Goal: Book appointment/travel/reservation

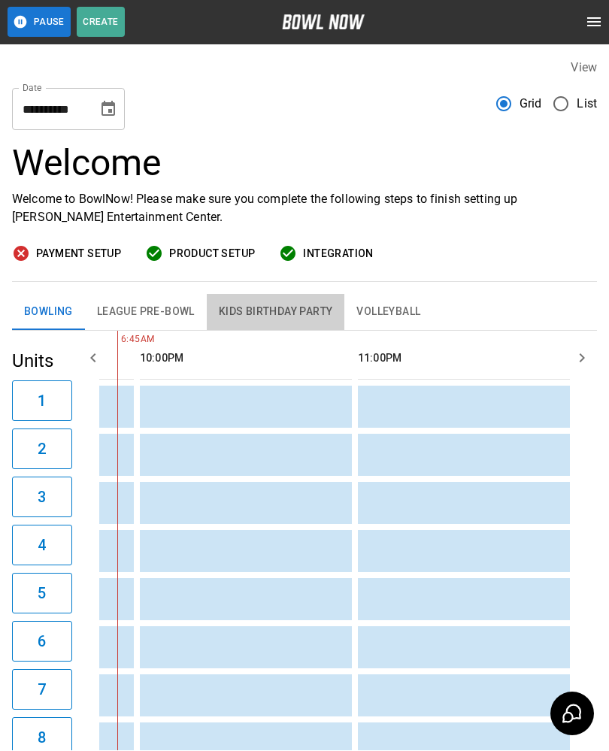
scroll to position [1, 0]
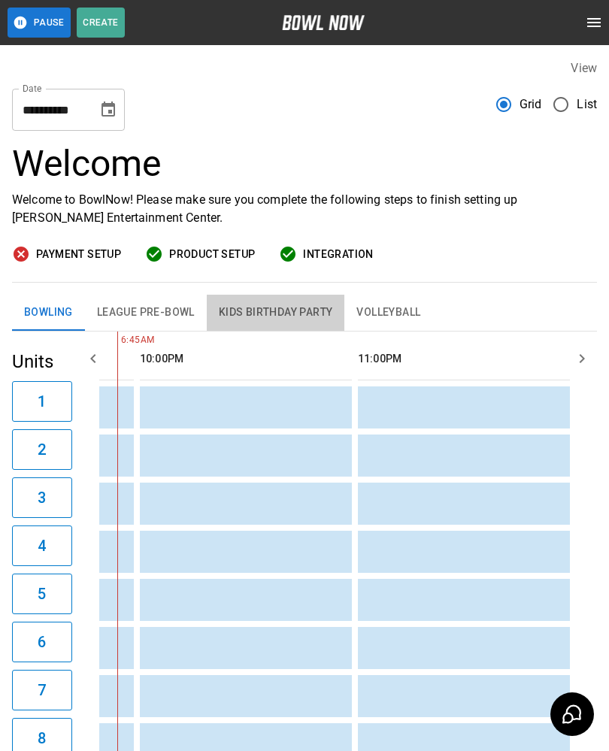
click at [112, 120] on button "Choose date, selected date is Sep 11, 2025" at bounding box center [108, 110] width 30 height 30
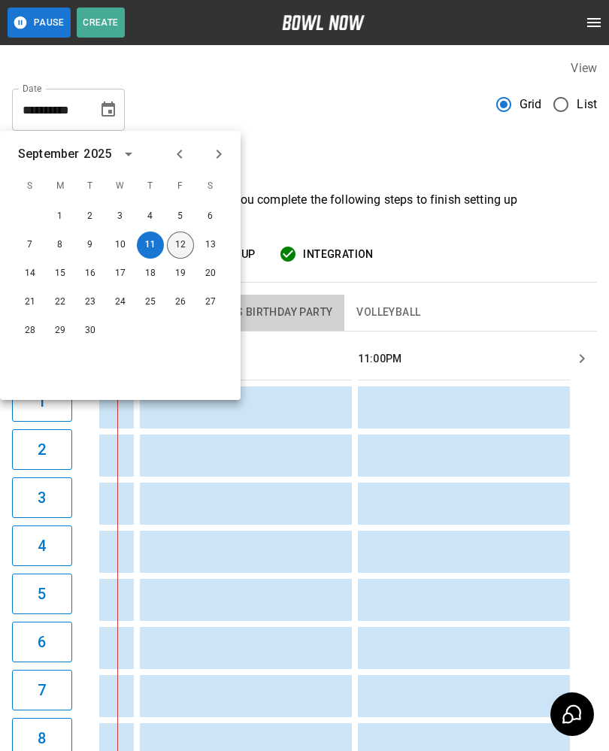
click at [186, 249] on button "12" at bounding box center [180, 245] width 27 height 27
type input "**********"
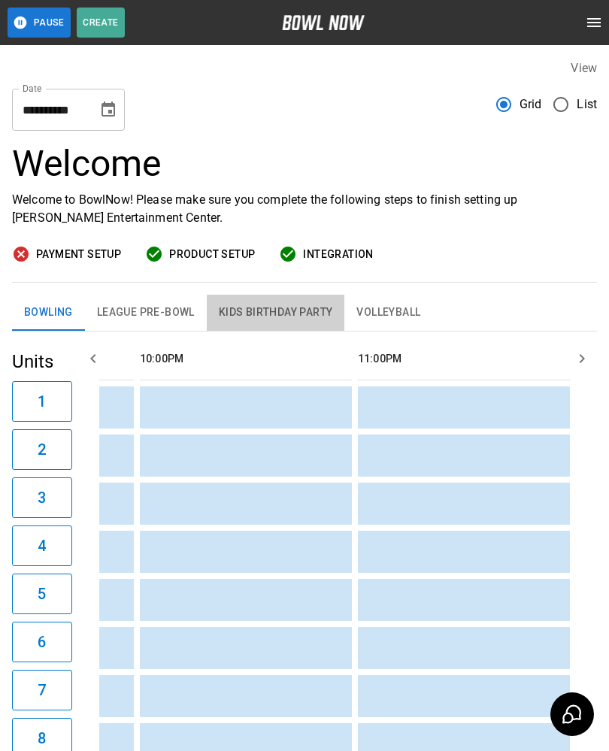
scroll to position [0, 0]
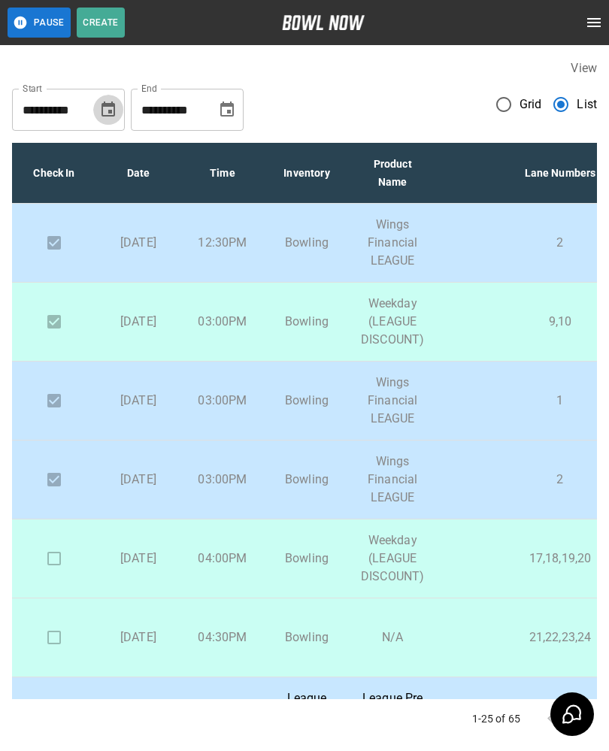
click at [111, 116] on icon "Choose date, selected date is Sep 11, 2025" at bounding box center [108, 108] width 14 height 15
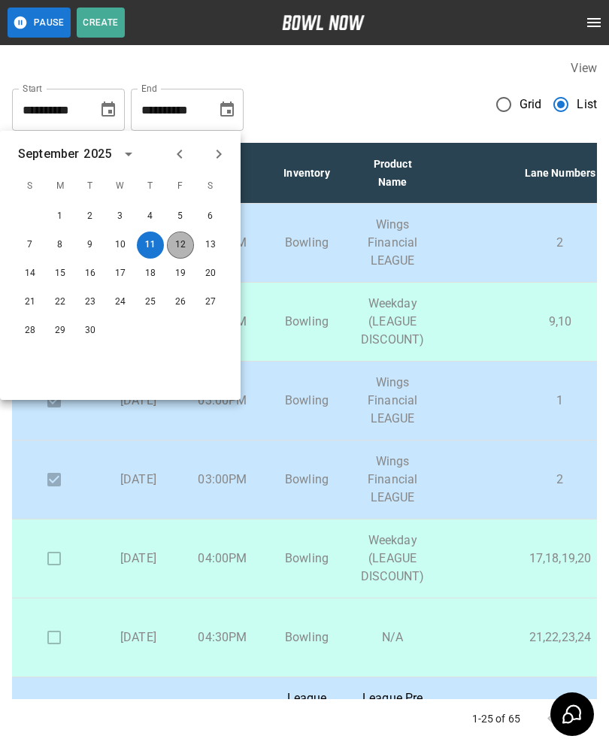
click at [184, 238] on button "12" at bounding box center [180, 245] width 27 height 27
type input "**********"
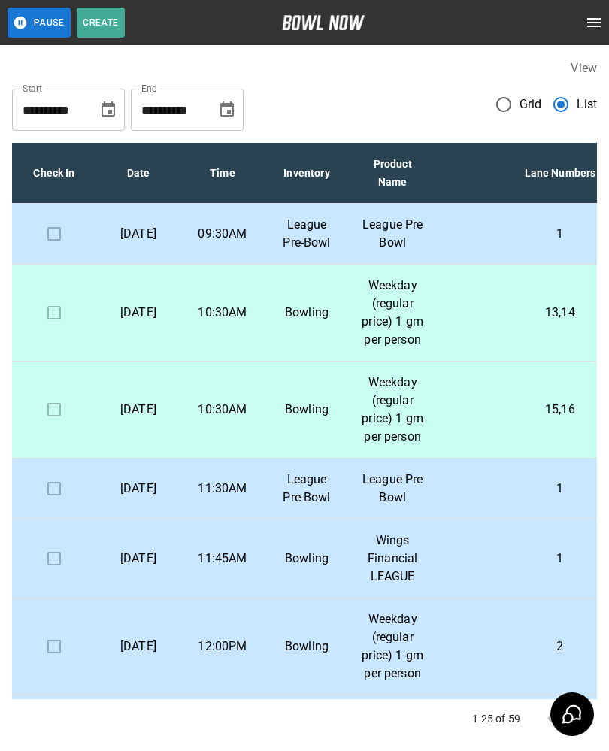
click at [413, 252] on p "League Pre Bowl" at bounding box center [392, 234] width 63 height 36
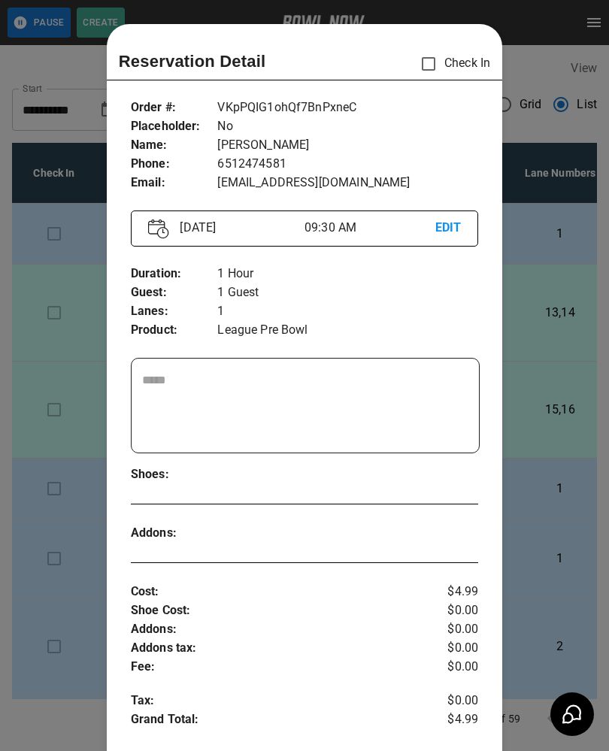
scroll to position [24, 0]
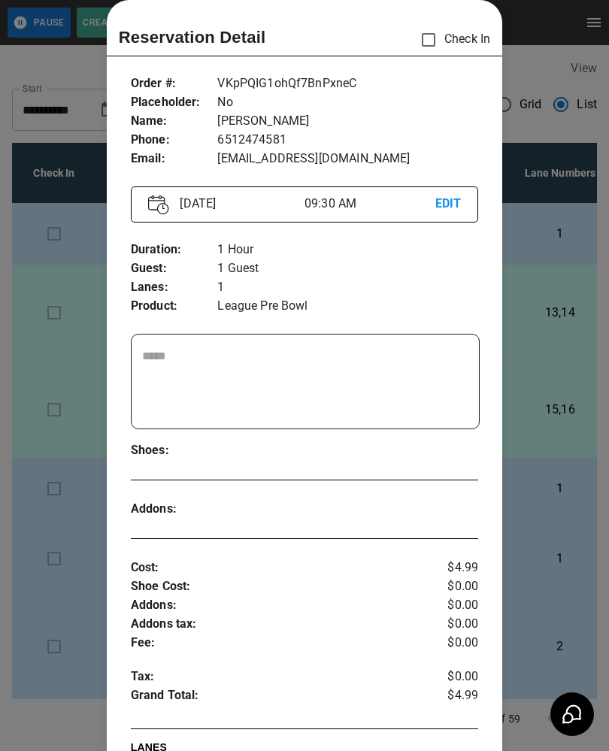
click at [565, 506] on div at bounding box center [304, 375] width 609 height 751
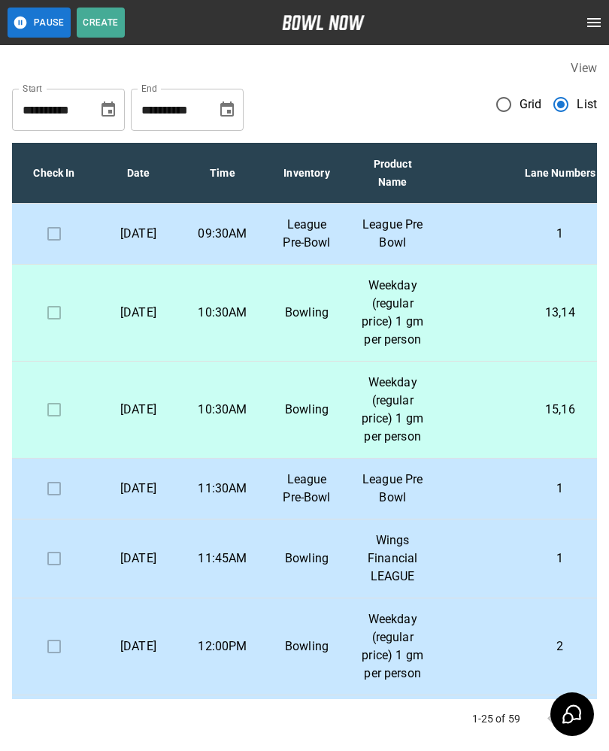
click at [451, 498] on p "1" at bounding box center [559, 489] width 223 height 18
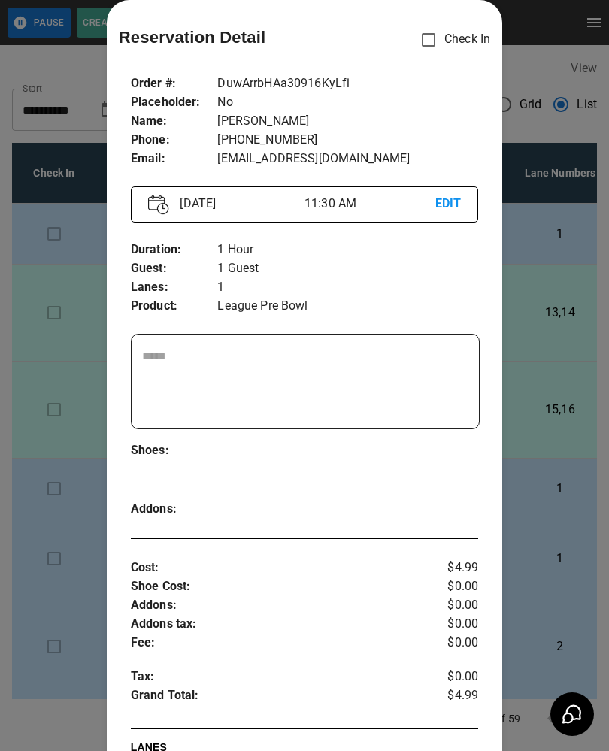
scroll to position [25, 0]
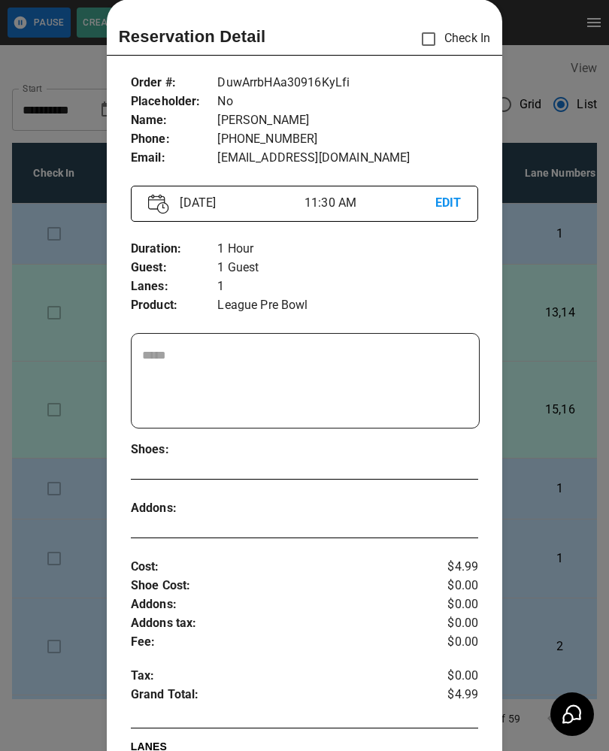
click at [542, 480] on div at bounding box center [304, 375] width 609 height 751
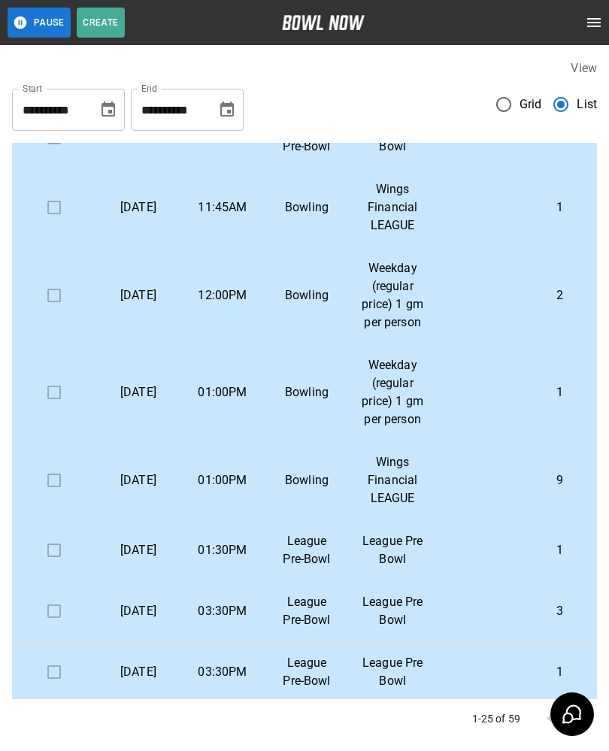
scroll to position [353, 0]
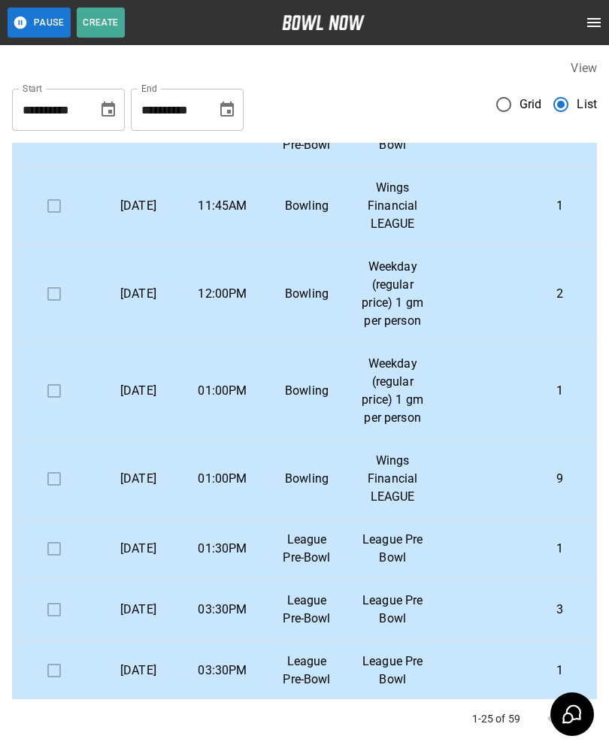
click at [491, 488] on p "9" at bounding box center [559, 479] width 223 height 18
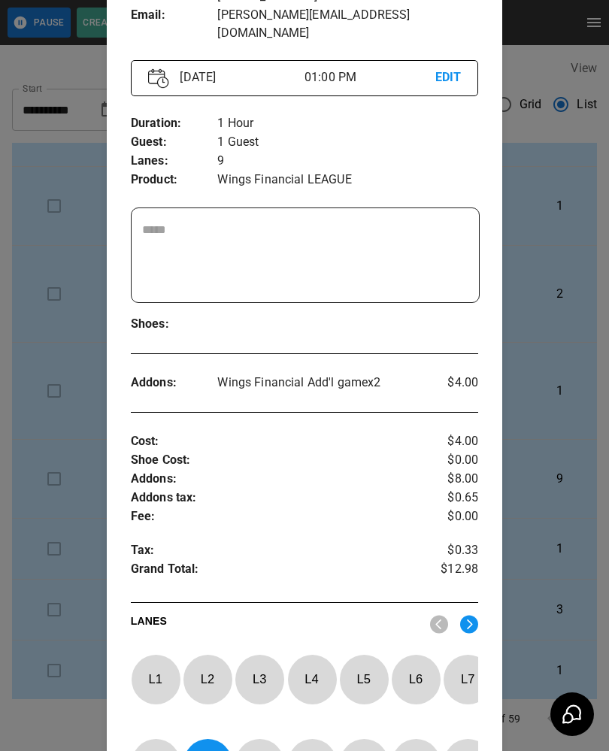
scroll to position [168, 0]
click at [553, 496] on div at bounding box center [304, 375] width 609 height 751
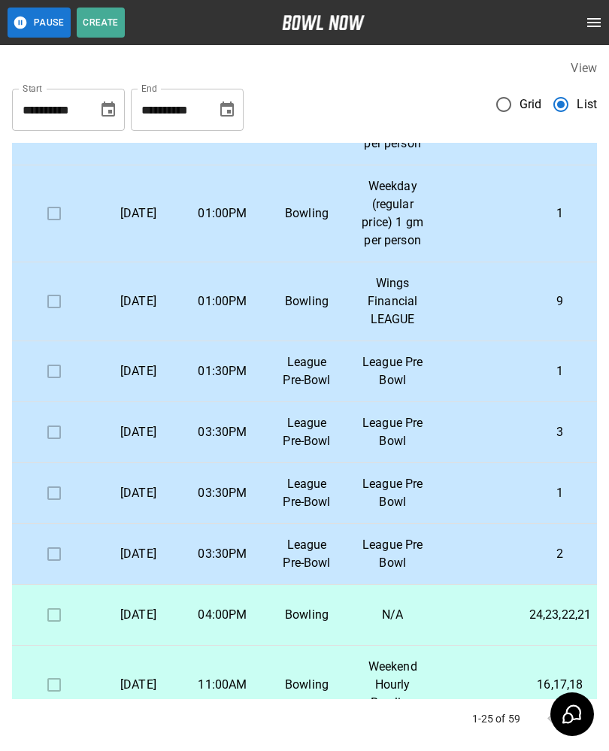
scroll to position [530, 0]
click at [512, 524] on td "1" at bounding box center [559, 493] width 247 height 61
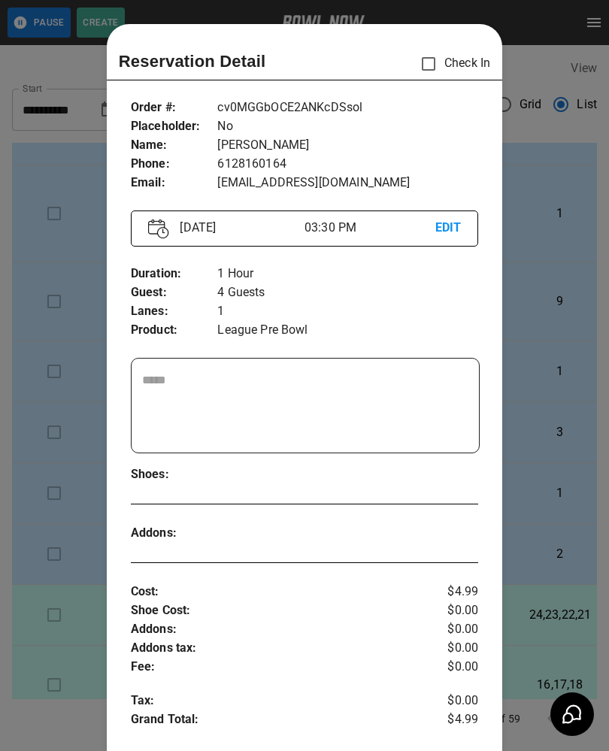
scroll to position [24, 0]
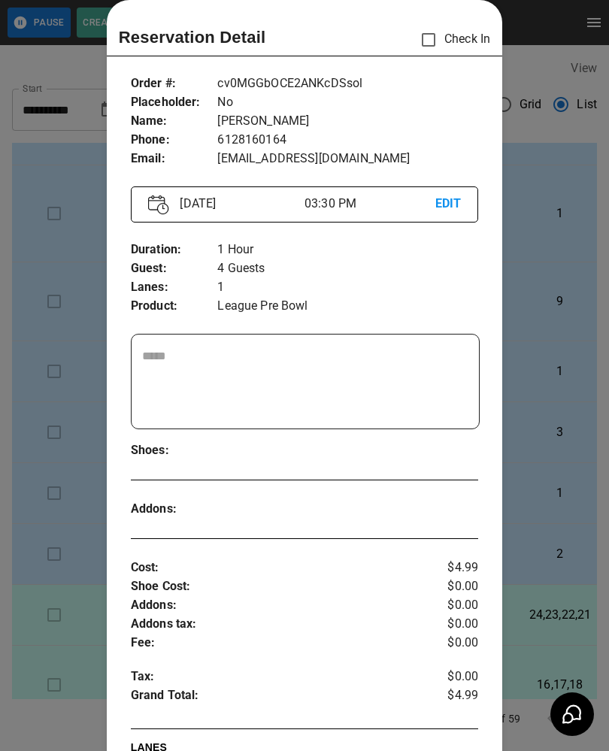
click at [576, 475] on div at bounding box center [304, 375] width 609 height 751
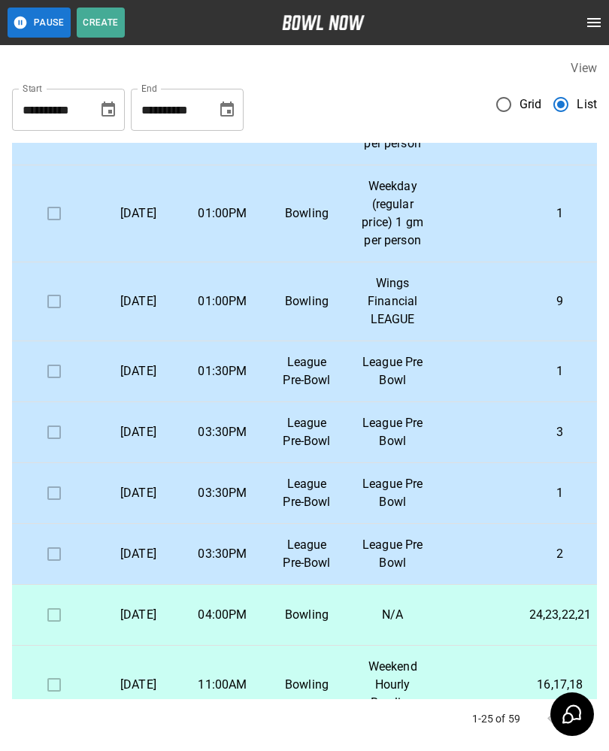
click at [427, 402] on td "League Pre Bowl" at bounding box center [392, 371] width 87 height 61
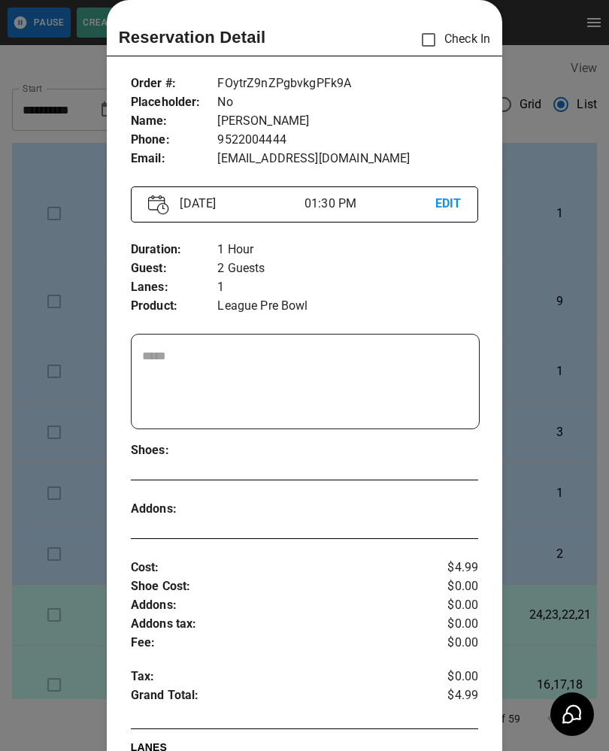
click at [531, 458] on div at bounding box center [304, 375] width 609 height 751
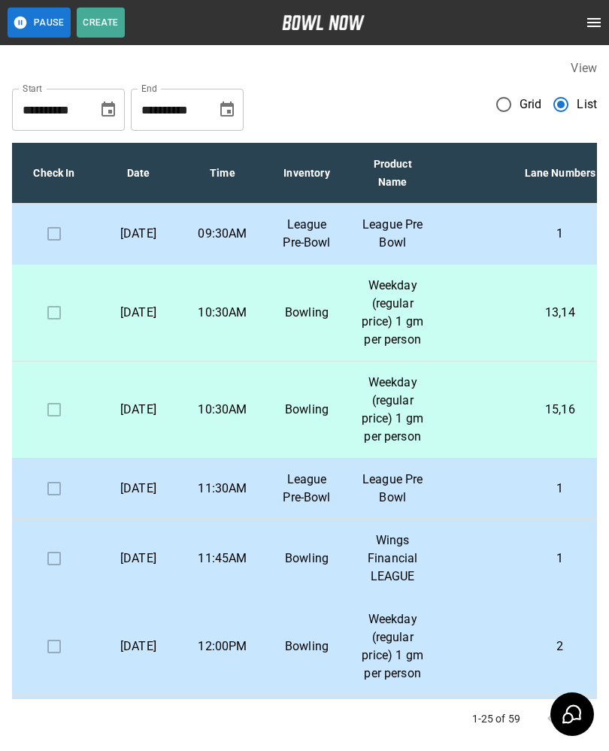
scroll to position [0, 0]
